Goal: Check status: Check status

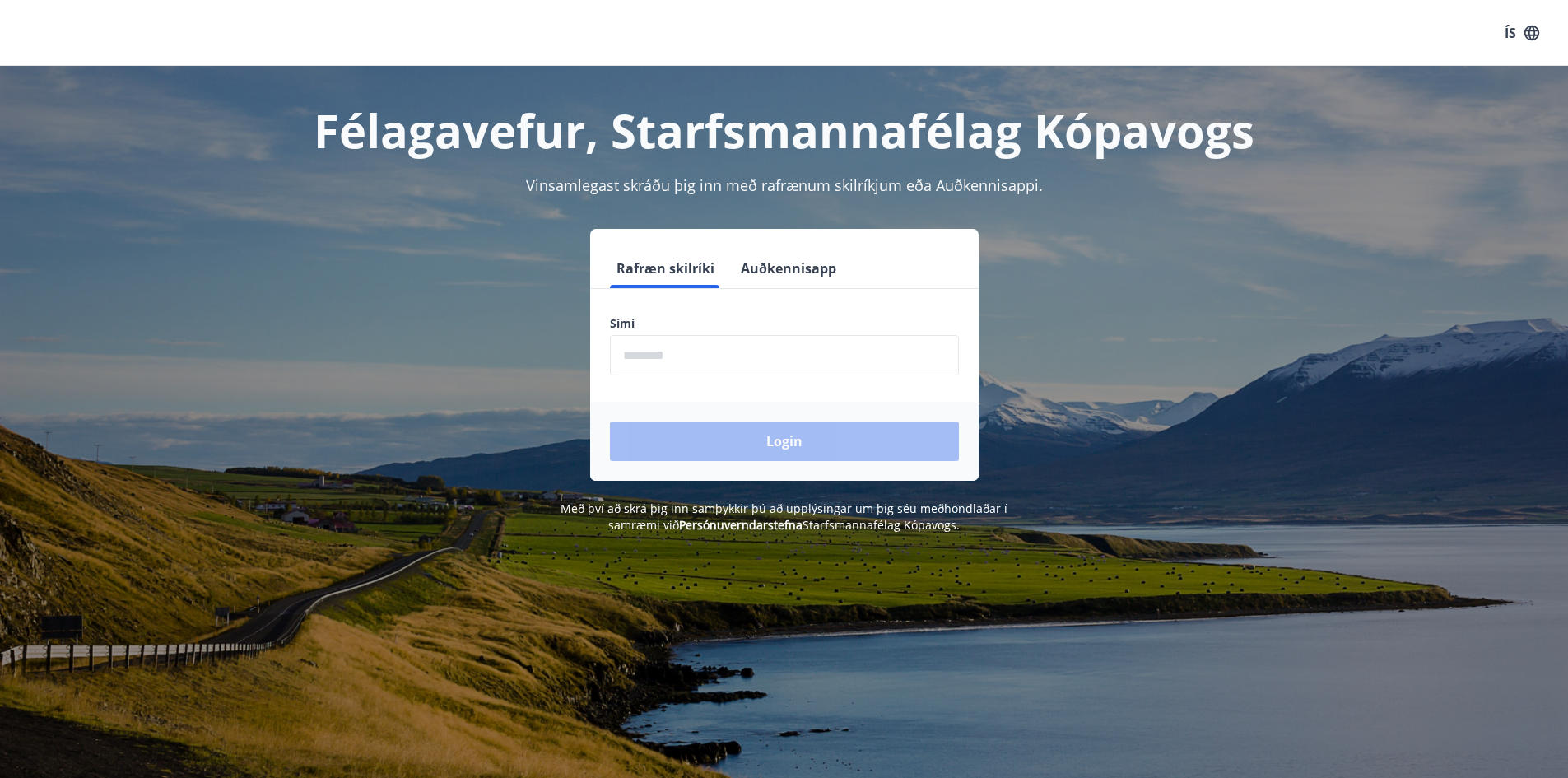
click at [724, 347] on input "phone" at bounding box center [784, 356] width 349 height 41
type input "********"
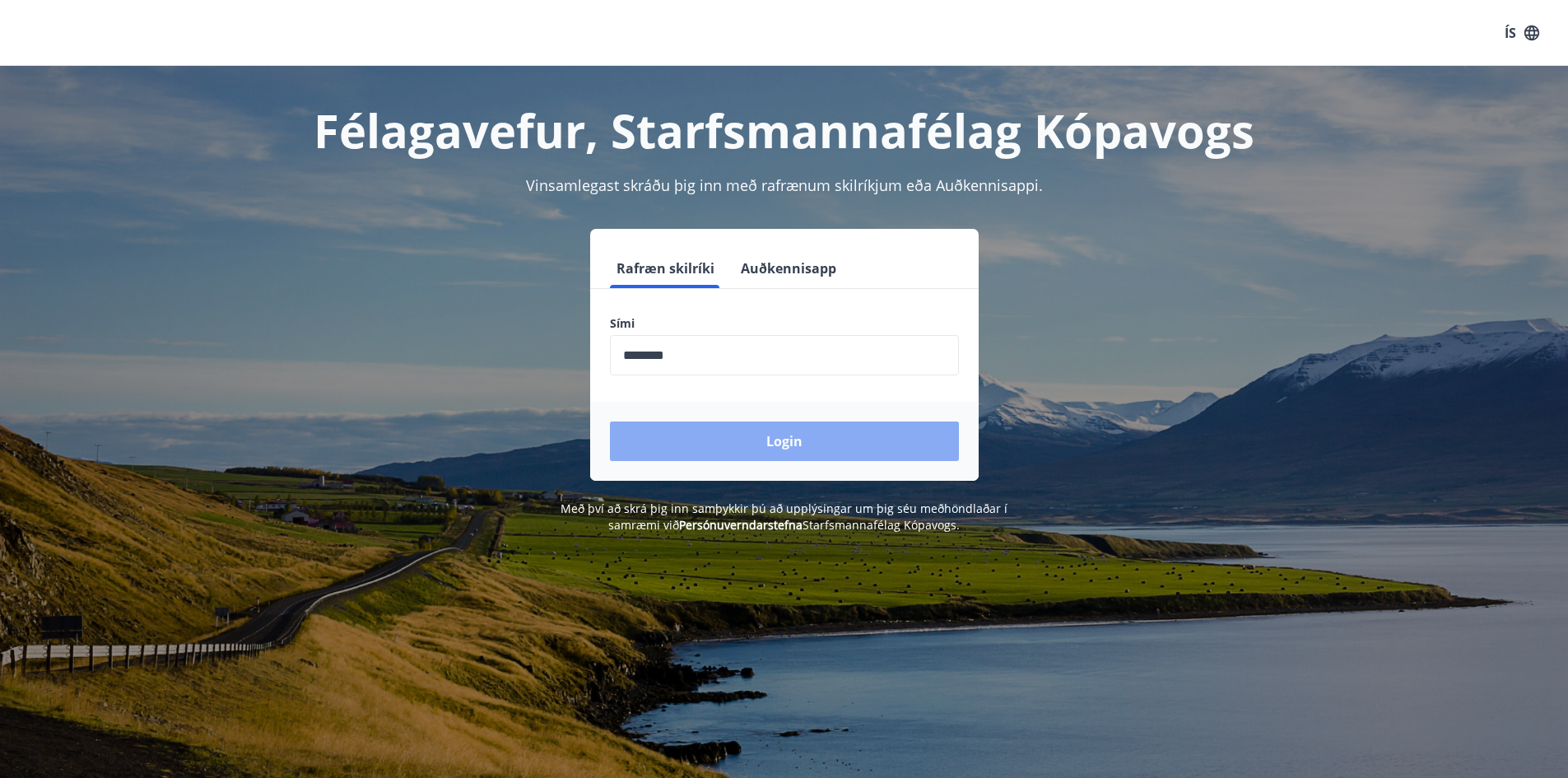
click at [787, 441] on button "Login" at bounding box center [784, 442] width 349 height 40
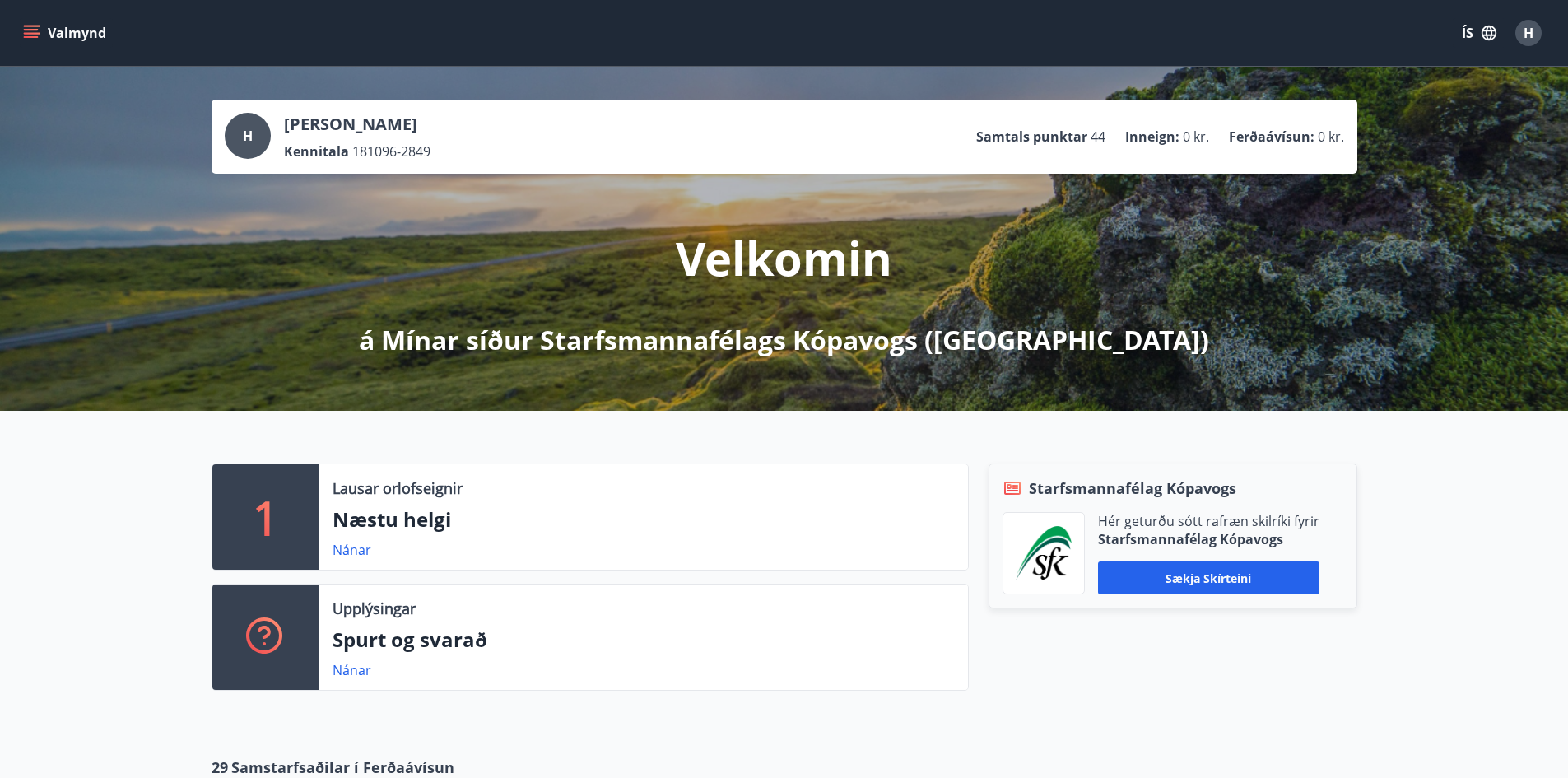
click at [52, 39] on button "Valmynd" at bounding box center [66, 33] width 93 height 29
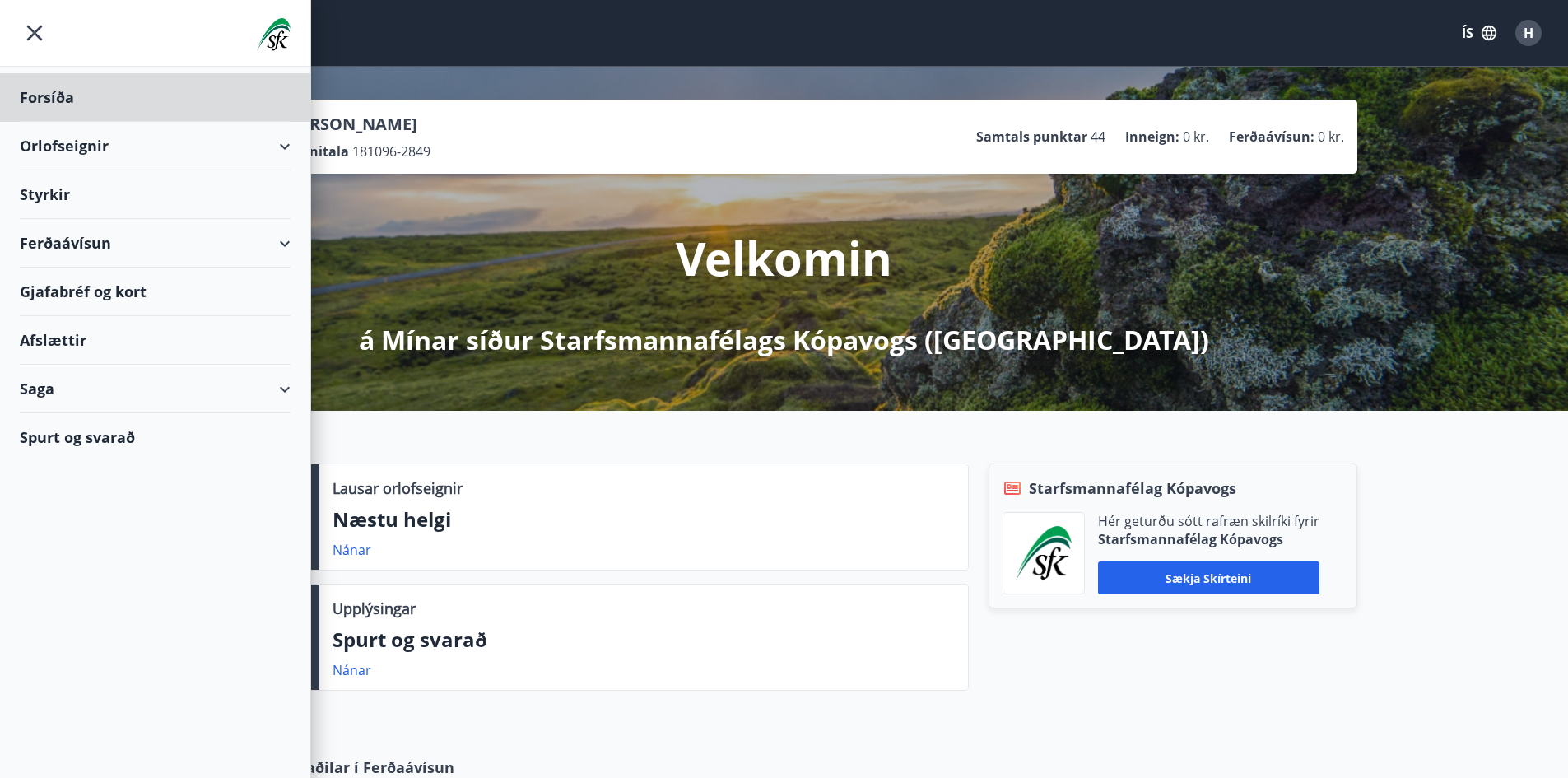
click at [214, 122] on div "Styrkir" at bounding box center [155, 97] width 271 height 49
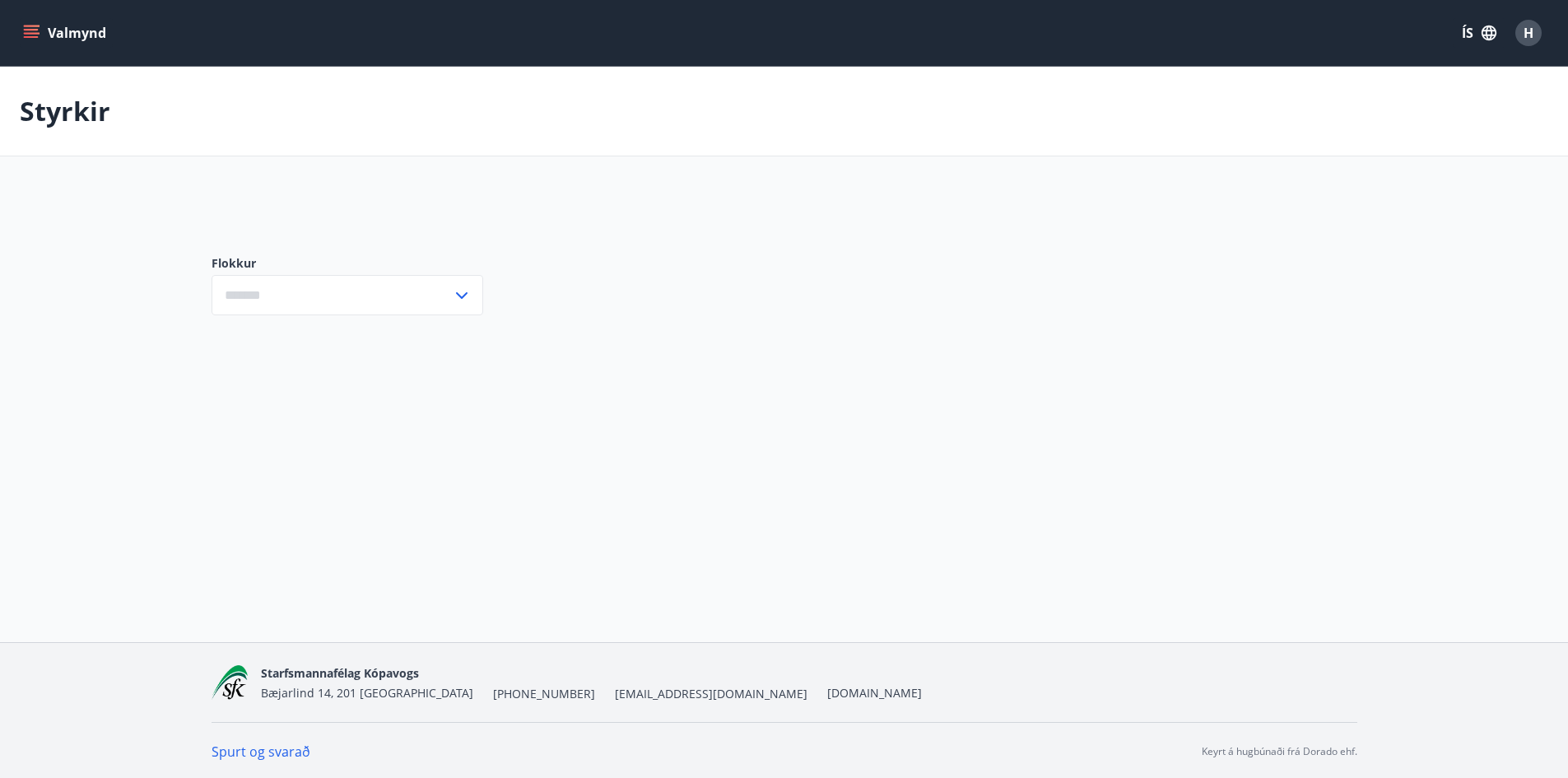
type input "***"
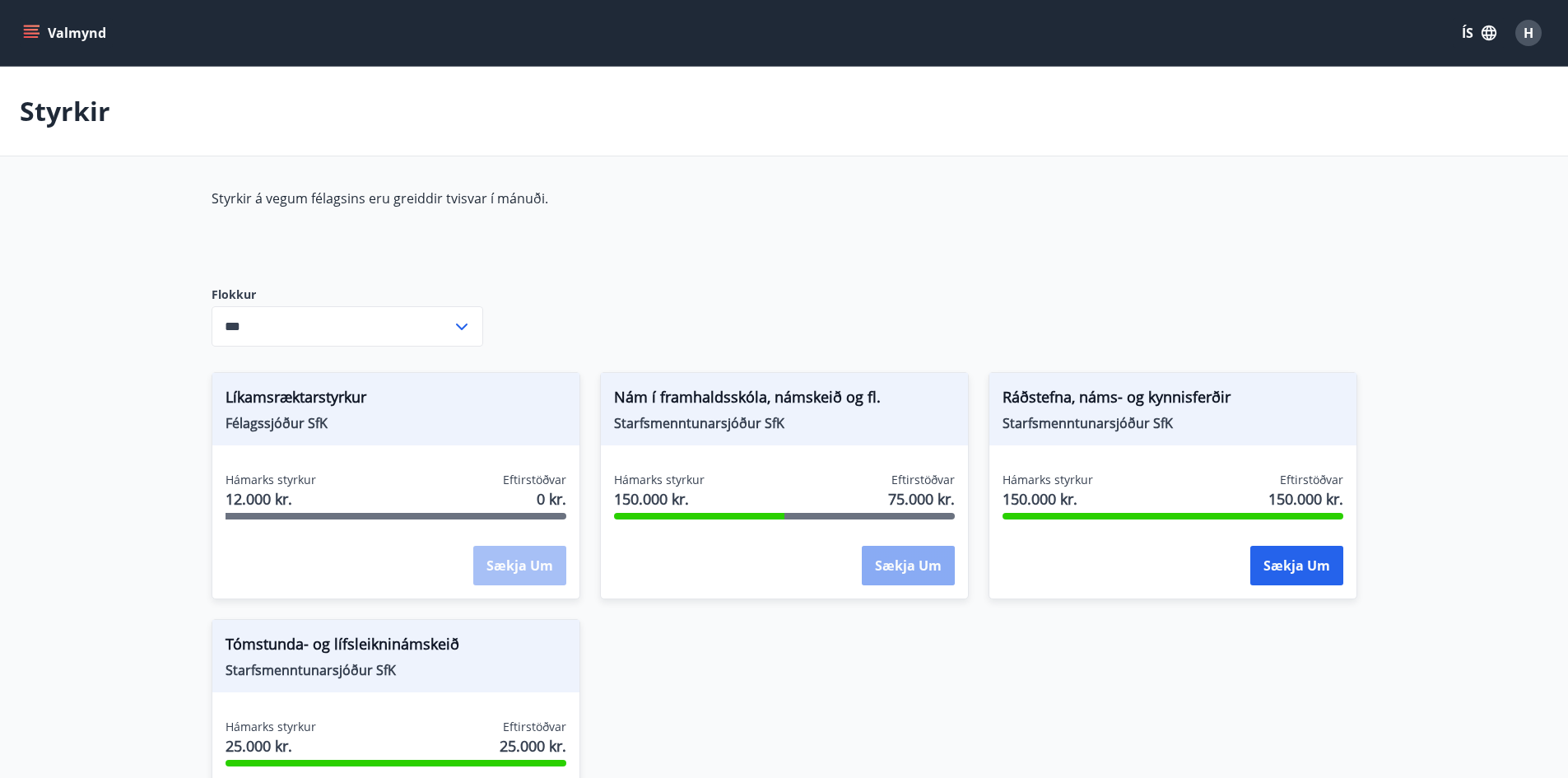
click at [903, 553] on button "Sækja um" at bounding box center [909, 566] width 93 height 40
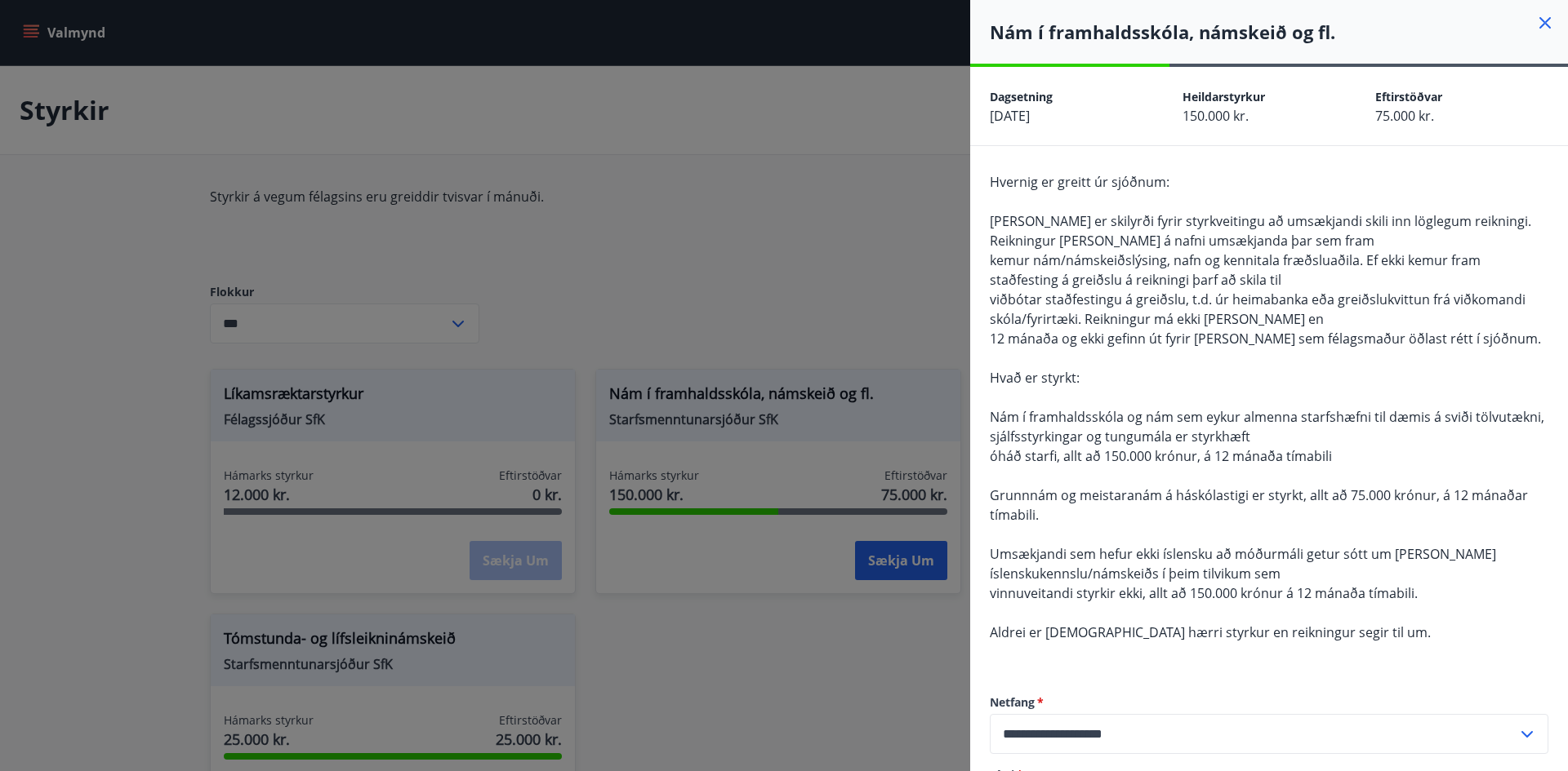
click at [1540, 22] on icon at bounding box center [1546, 23] width 12 height 12
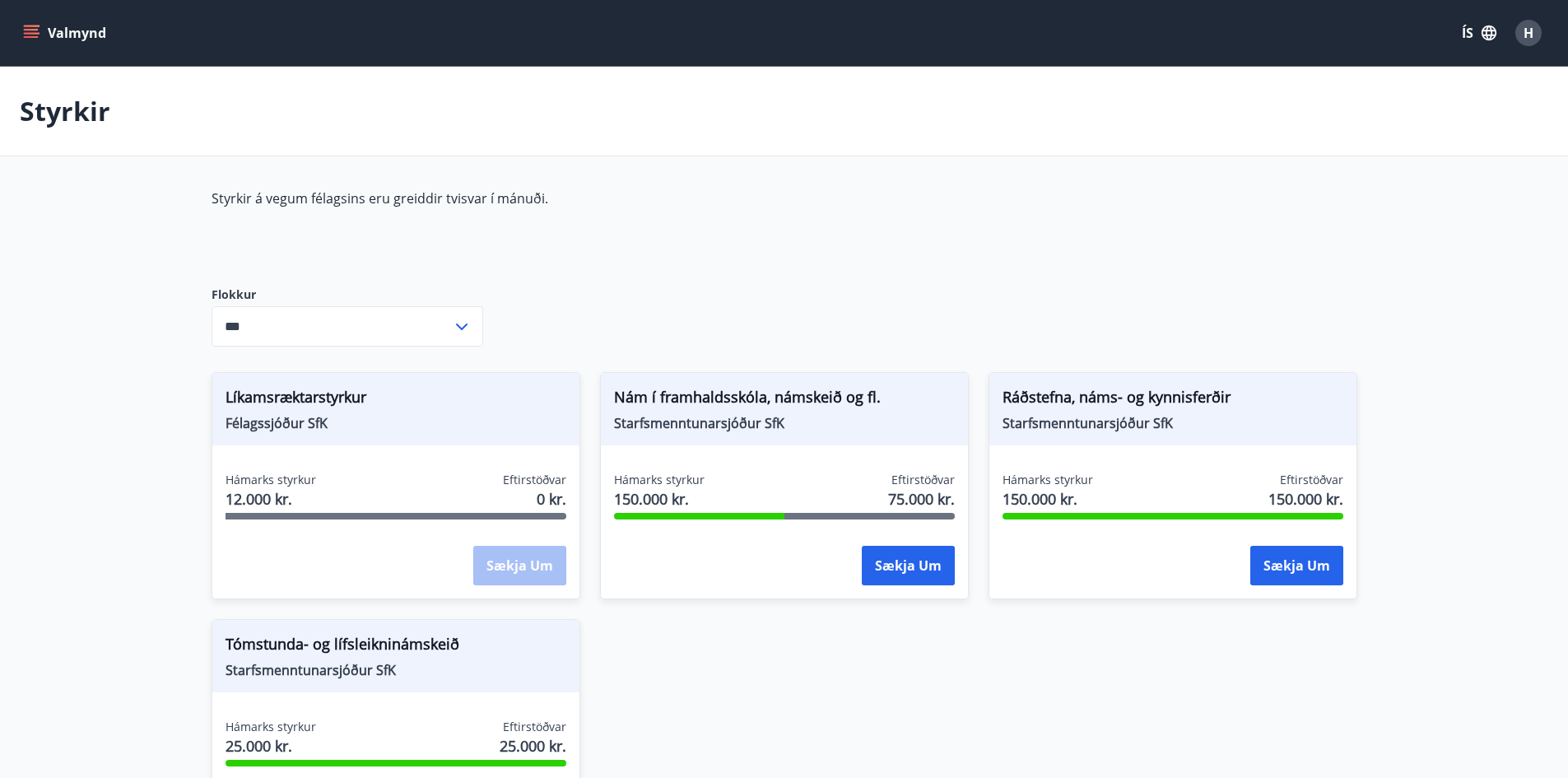
click at [68, 34] on button "Valmynd" at bounding box center [66, 33] width 93 height 29
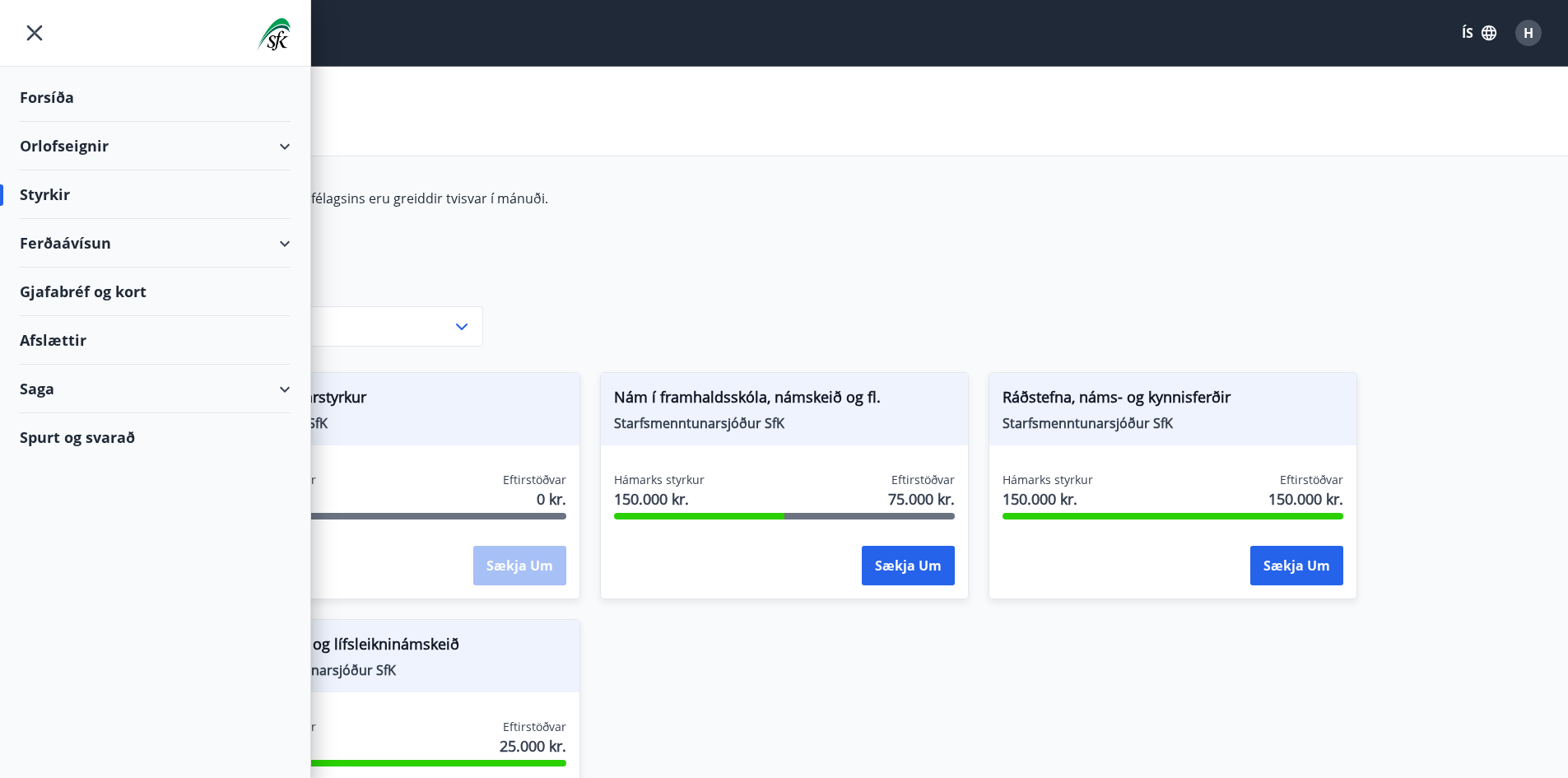
click at [250, 390] on div "Saga" at bounding box center [155, 389] width 271 height 49
click at [87, 504] on div "Umsóknir" at bounding box center [156, 500] width 245 height 35
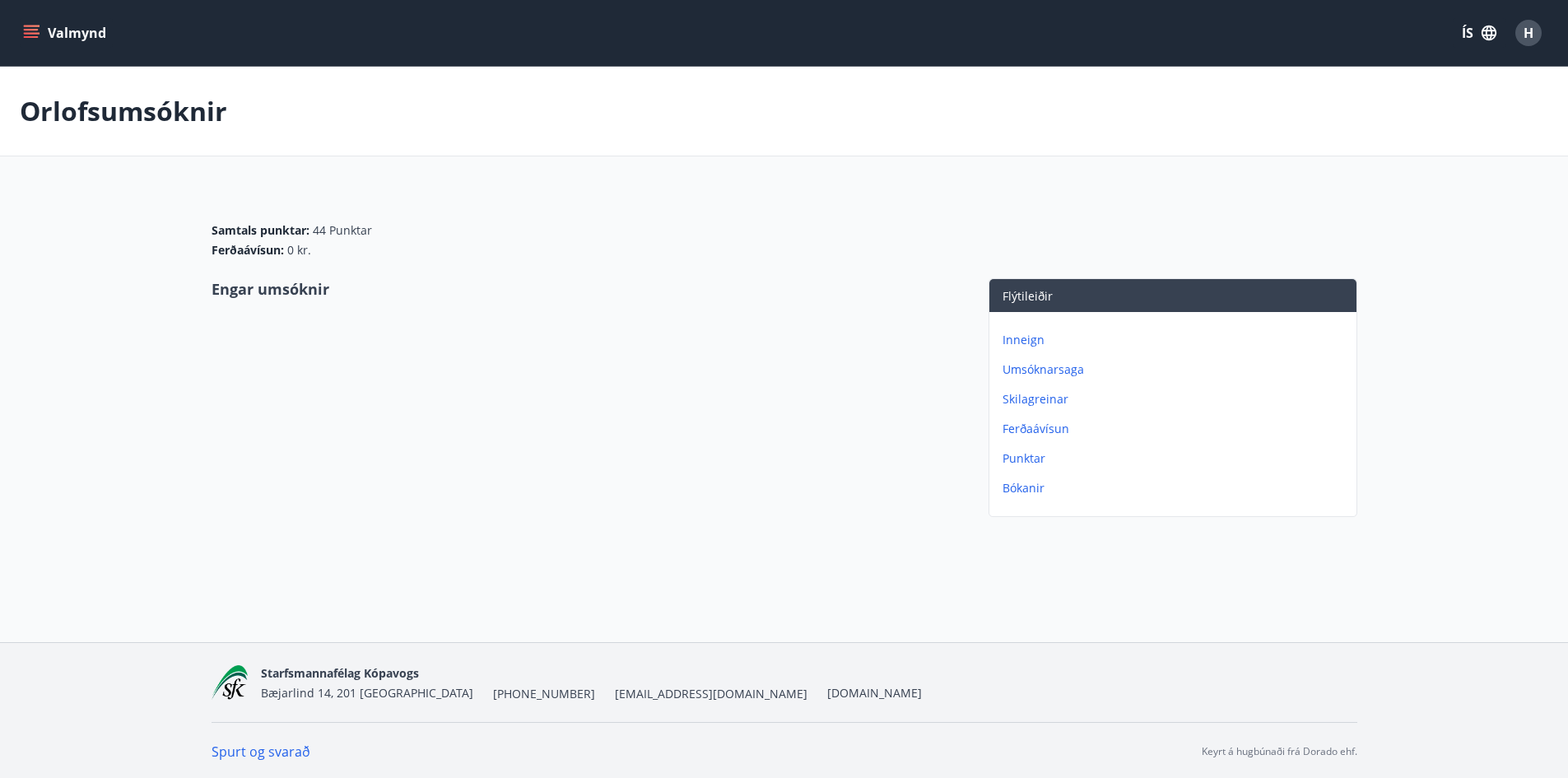
click at [1050, 371] on p "Umsóknarsaga" at bounding box center [1176, 370] width 347 height 17
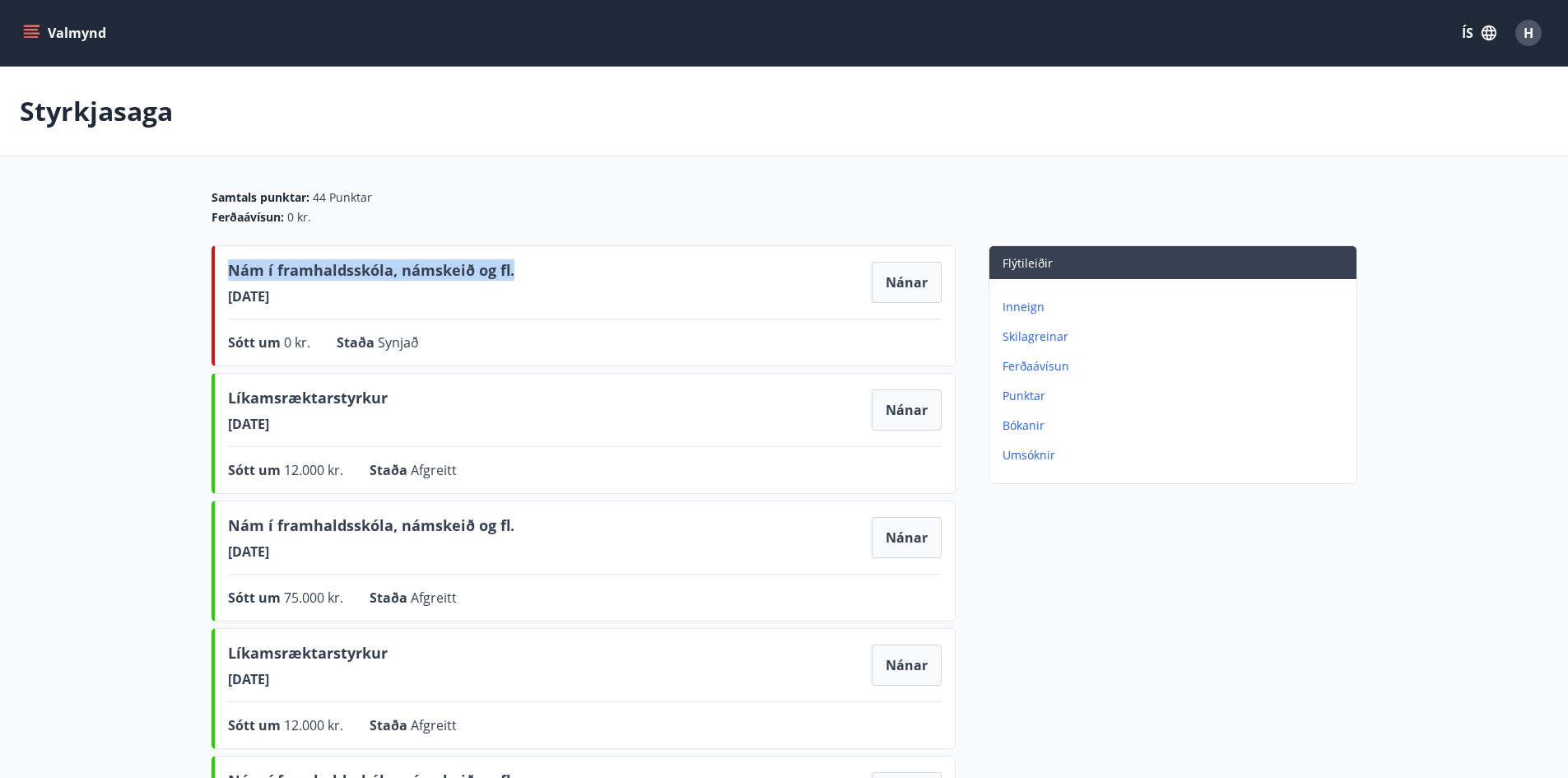
drag, startPoint x: 226, startPoint y: 271, endPoint x: 511, endPoint y: 277, distance: 285.1
click at [511, 277] on div "Samtals punktar : 44 Punktar Ferðaávísun : 0 kr. Nám í framhaldsskóla, námskeið…" at bounding box center [784, 664] width 1186 height 950
click at [434, 303] on span "23.07.2025" at bounding box center [371, 297] width 287 height 18
drag, startPoint x: 390, startPoint y: 268, endPoint x: 544, endPoint y: 267, distance: 154.0
click at [544, 267] on div "Nám í framhaldsskóla, námskeið og fl. 23.07.2025 Nánar" at bounding box center [585, 282] width 714 height 46
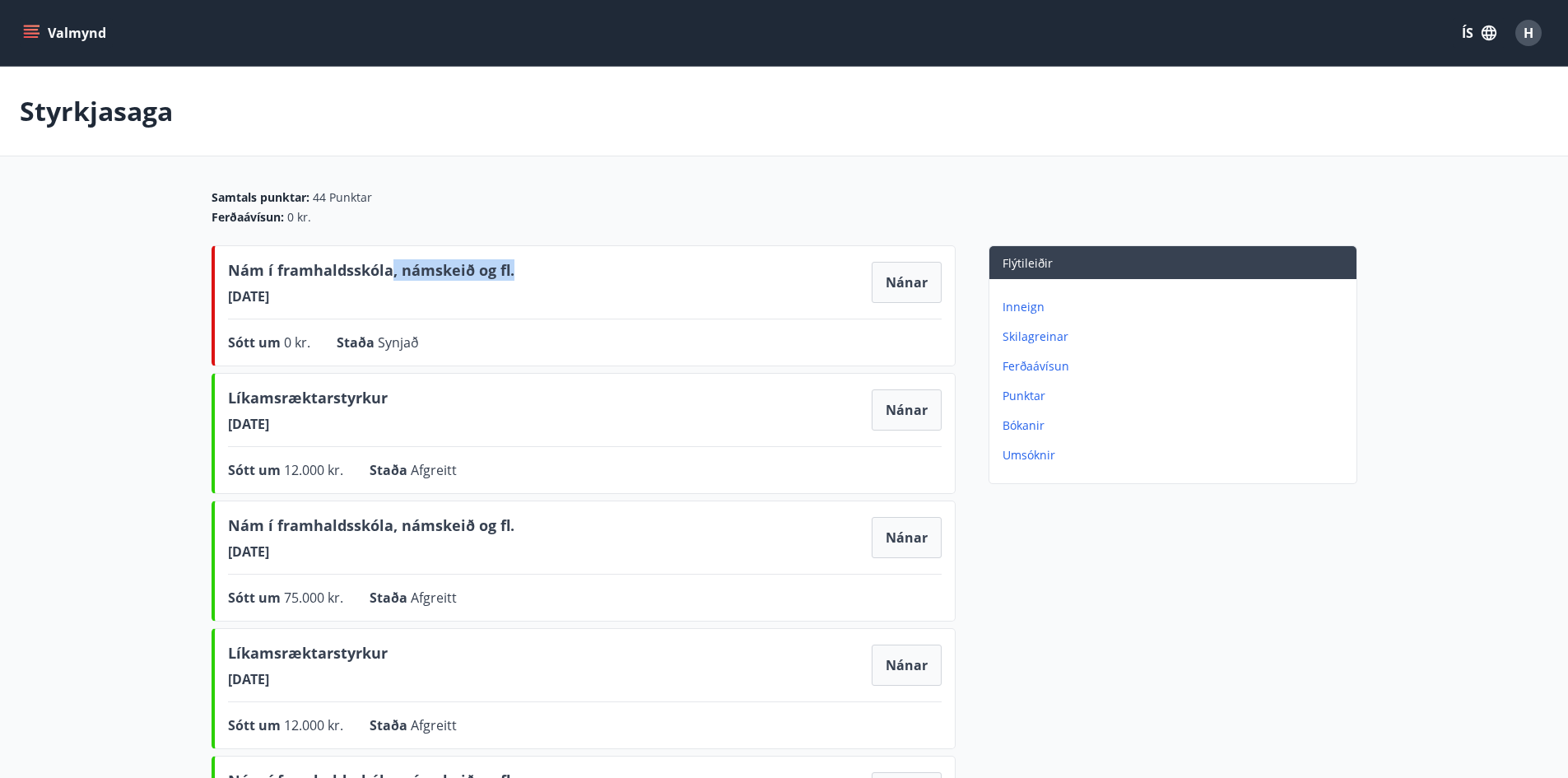
click at [544, 267] on div "Nám í framhaldsskóla, námskeið og fl. 23.07.2025 Nánar" at bounding box center [585, 282] width 714 height 46
click at [906, 274] on button "Nánar" at bounding box center [907, 282] width 70 height 41
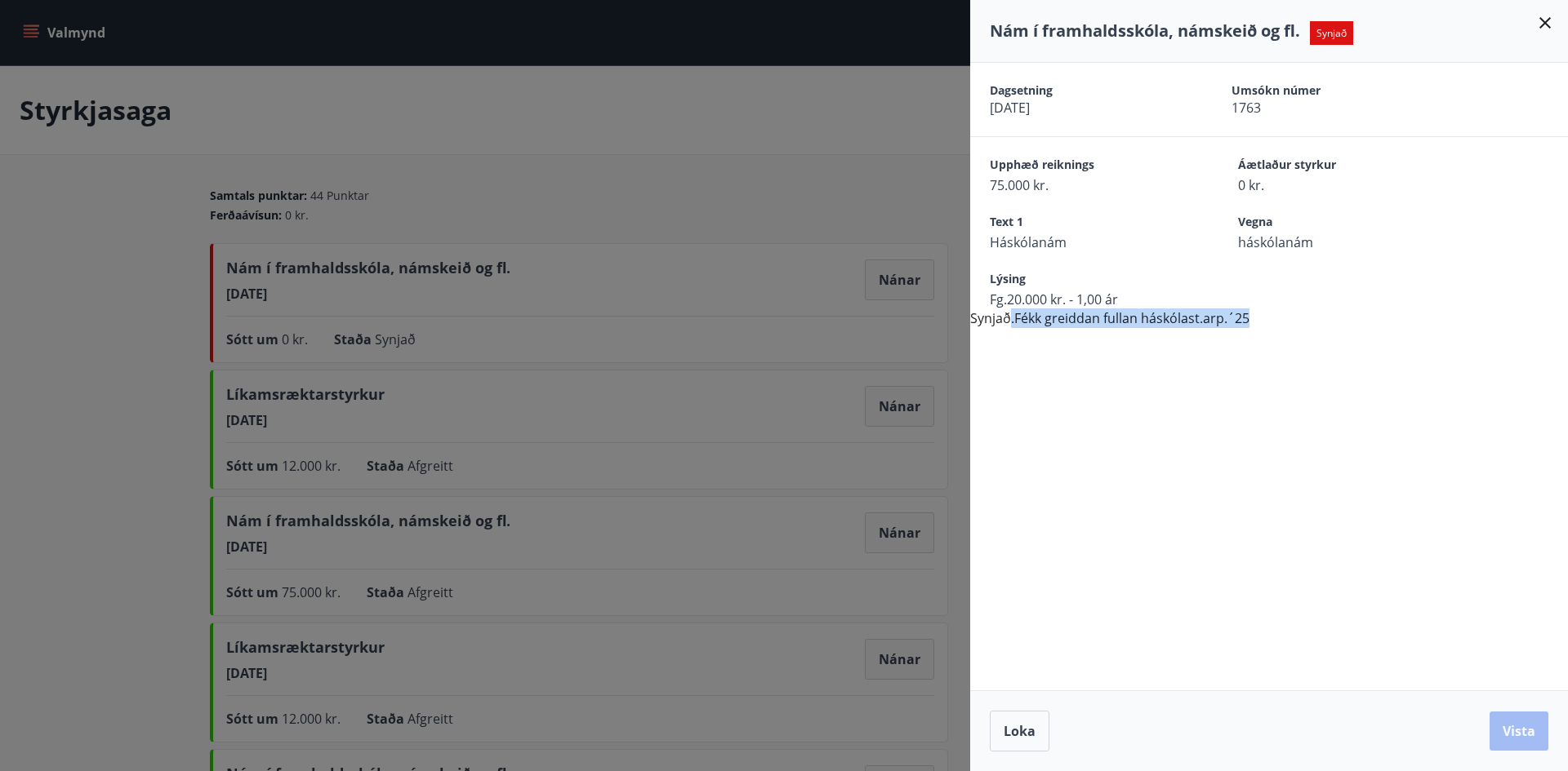
drag, startPoint x: 1008, startPoint y: 316, endPoint x: 1281, endPoint y: 319, distance: 273.0
click at [1281, 319] on div "Dagsetning 23.07.2025 Umsókn númer 1763 Upphæð reiknings 75.000 kr. Áætlaður st…" at bounding box center [1269, 195] width 598 height 265
click at [1346, 284] on div "Lýsing Fg.20.000 kr. - 1,00 ár" at bounding box center [1280, 289] width 579 height 38
click at [1545, 27] on icon at bounding box center [1545, 23] width 19 height 19
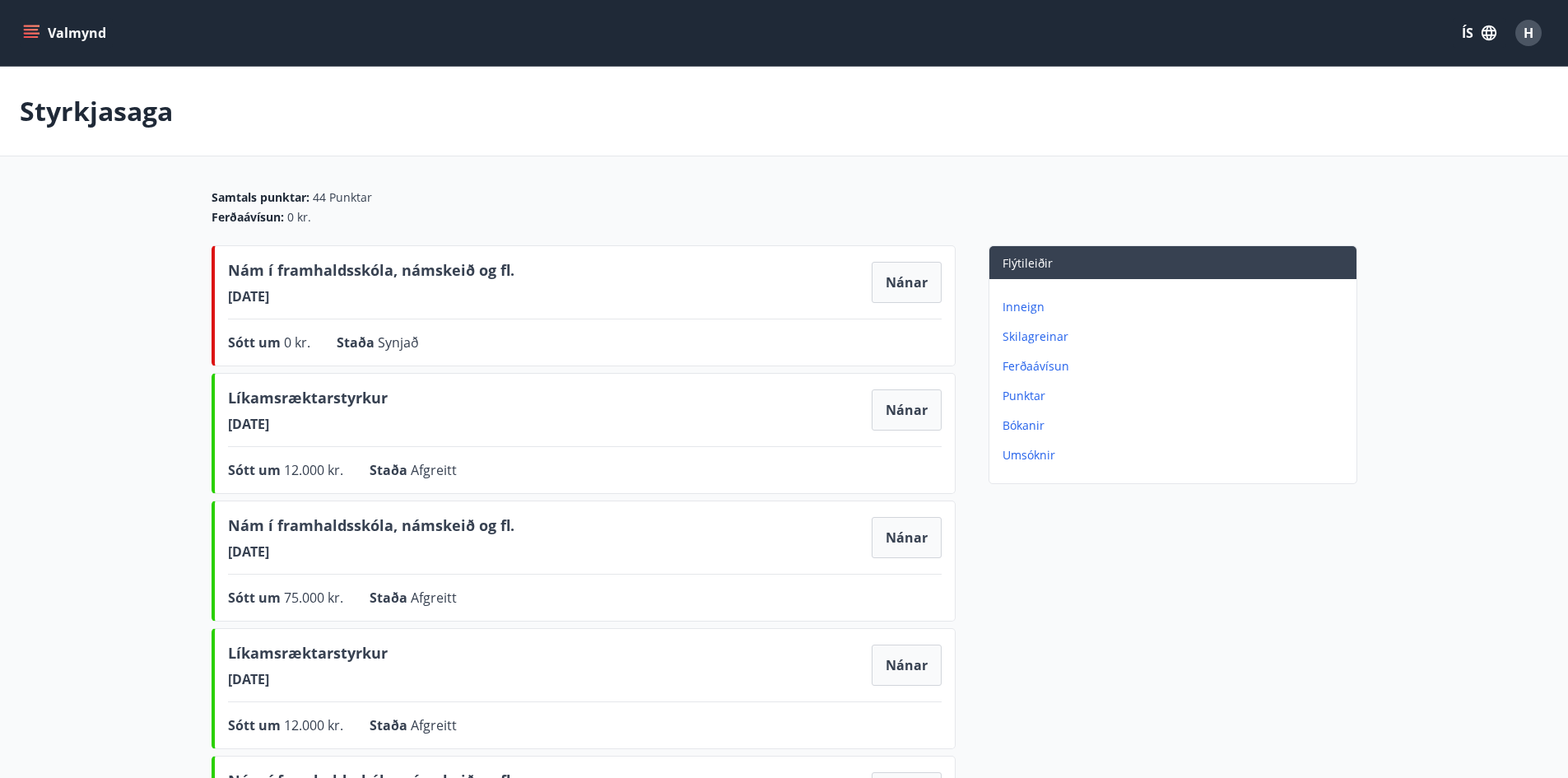
click at [880, 122] on div "Styrkjasaga" at bounding box center [784, 112] width 1568 height 89
click at [78, 42] on button "Valmynd" at bounding box center [66, 33] width 93 height 29
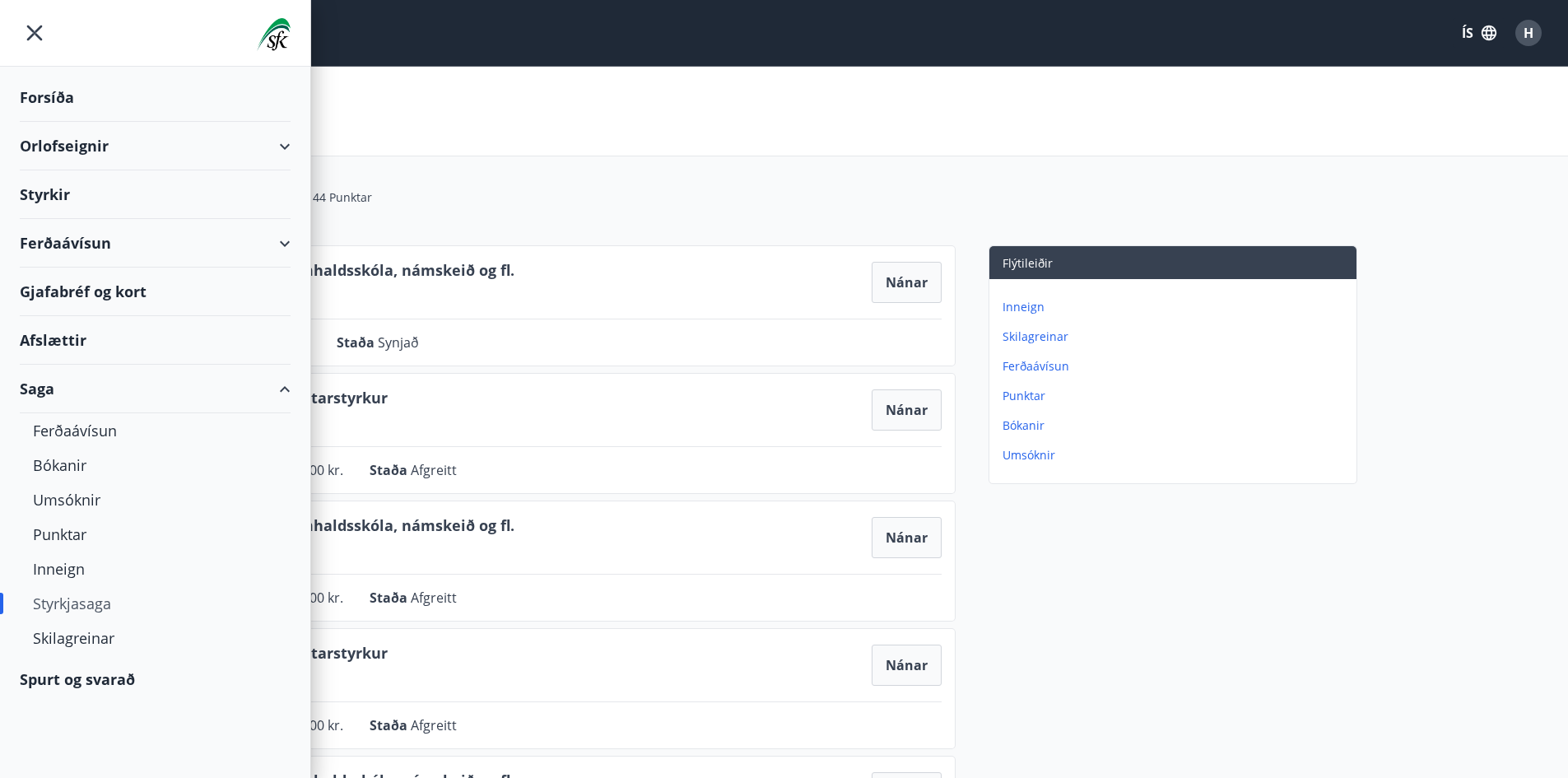
click at [78, 95] on div "Forsíða" at bounding box center [155, 97] width 271 height 49
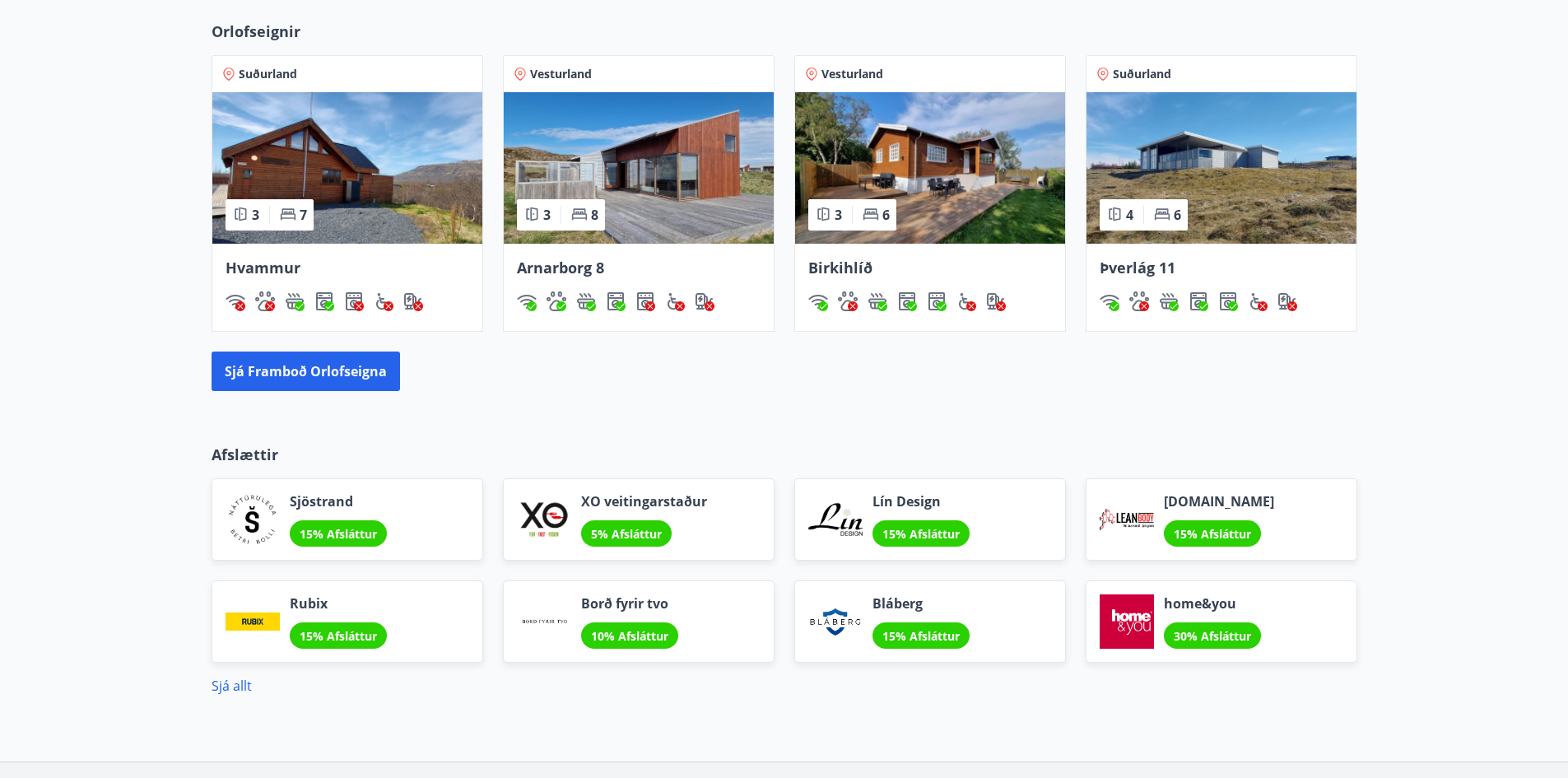
scroll to position [1153, 0]
